Goal: Find specific page/section: Find specific page/section

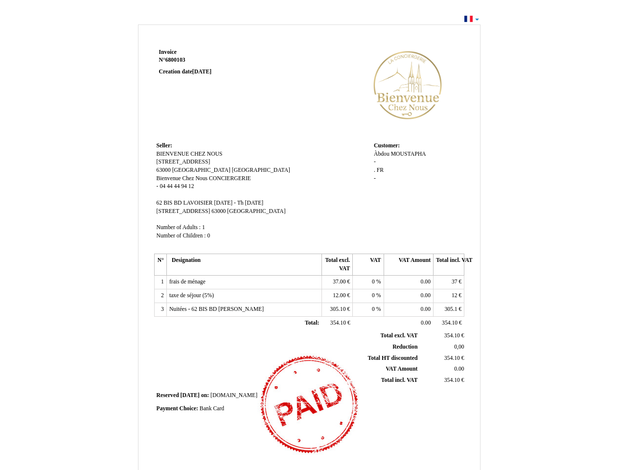
click at [168, 52] on span "Invoice" at bounding box center [168, 52] width 18 height 6
click at [177, 60] on span "6800103" at bounding box center [176, 60] width 20 height 6
click at [165, 145] on span "Seller:" at bounding box center [165, 145] width 16 height 6
click at [190, 154] on span "BIENVENUE CHEZ NOUS" at bounding box center [190, 154] width 66 height 6
click at [192, 162] on span "[STREET_ADDRESS]" at bounding box center [184, 162] width 54 height 6
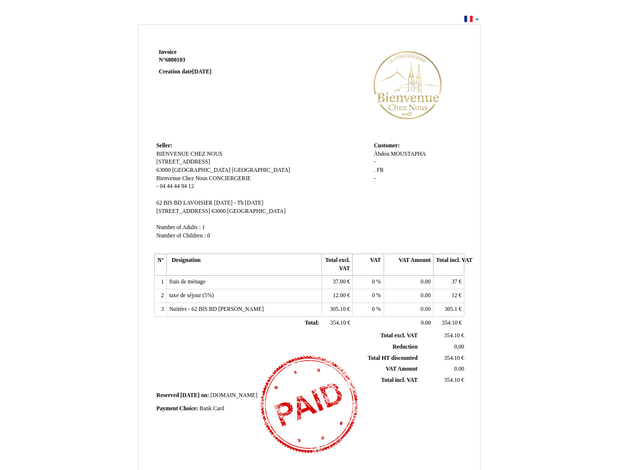
click at [165, 170] on span "63000" at bounding box center [164, 170] width 14 height 6
click at [203, 170] on span "[GEOGRAPHIC_DATA]" at bounding box center [201, 170] width 58 height 6
click at [241, 170] on span "[GEOGRAPHIC_DATA]" at bounding box center [261, 170] width 58 height 6
click at [183, 178] on span "Bienvenue Chez Nous" at bounding box center [182, 178] width 51 height 6
click at [230, 178] on span "CONCIERGERIE" at bounding box center [230, 178] width 42 height 6
